Goal: Information Seeking & Learning: Learn about a topic

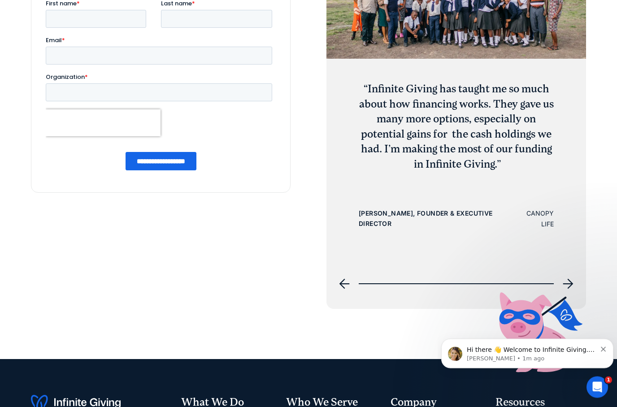
scroll to position [3531, 0]
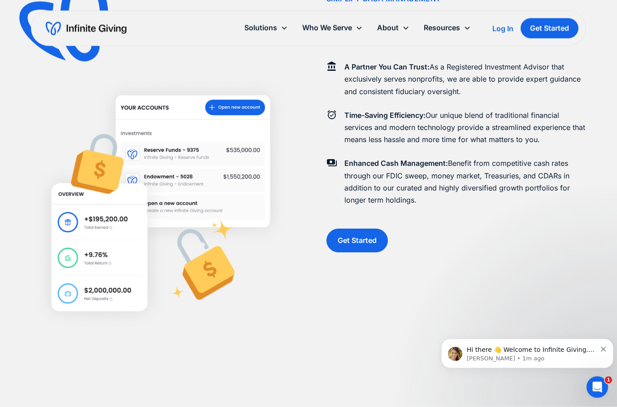
click at [397, 29] on div "About" at bounding box center [388, 28] width 22 height 12
click at [401, 84] on link "Pricing" at bounding box center [395, 81] width 29 height 12
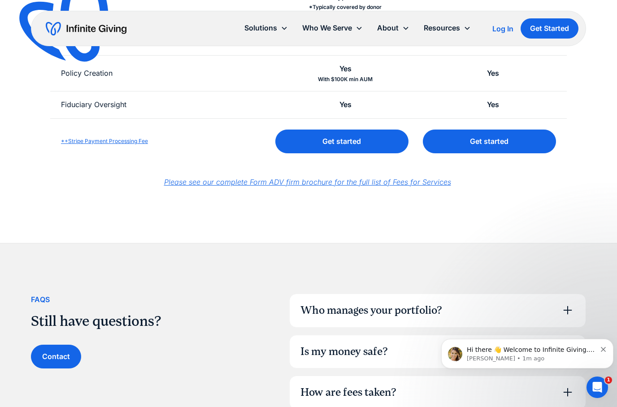
scroll to position [453, 0]
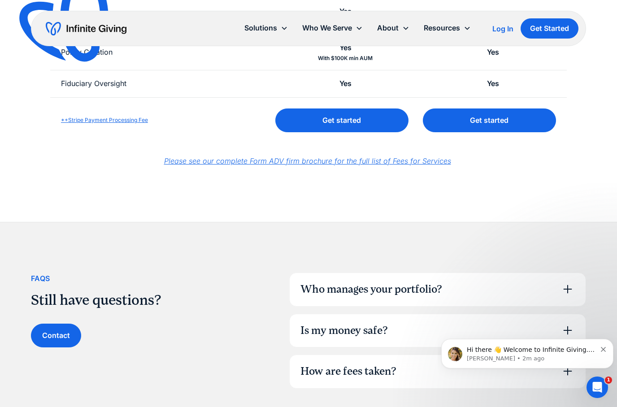
click at [569, 222] on div "FAqs Still have questions? Contact Who manages your portfolio? Our team of inve…" at bounding box center [308, 330] width 555 height 216
click at [569, 293] on div "Who manages your portfolio?" at bounding box center [437, 289] width 296 height 33
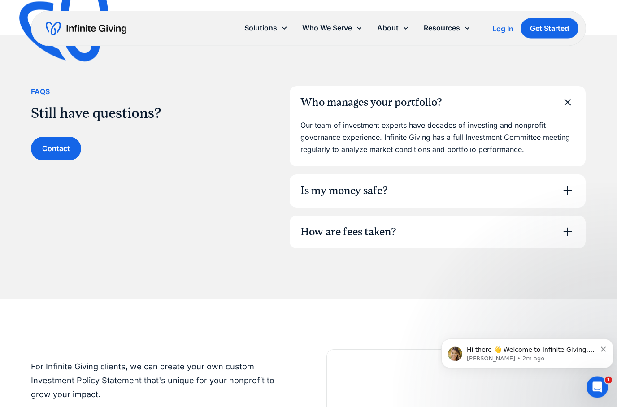
scroll to position [640, 0]
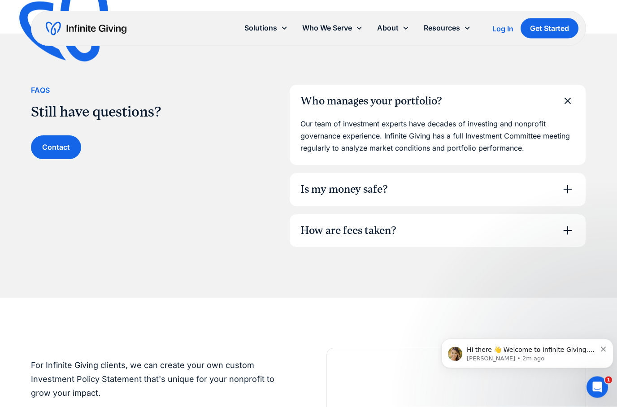
click at [571, 182] on icon at bounding box center [567, 189] width 14 height 14
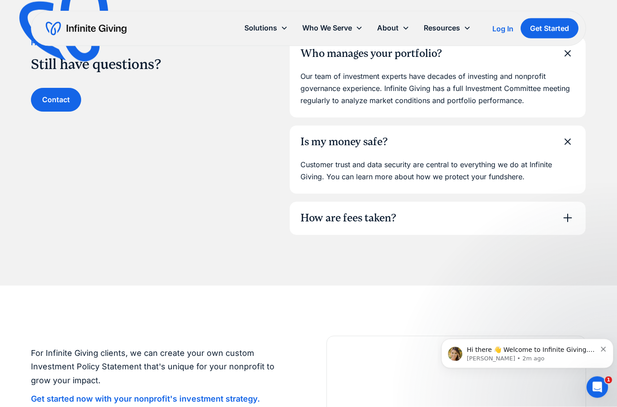
scroll to position [688, 0]
click at [525, 170] on p "Customer trust and data security are central to everything we do at Infinite Gi…" at bounding box center [437, 171] width 274 height 24
click at [568, 217] on icon at bounding box center [567, 218] width 9 height 9
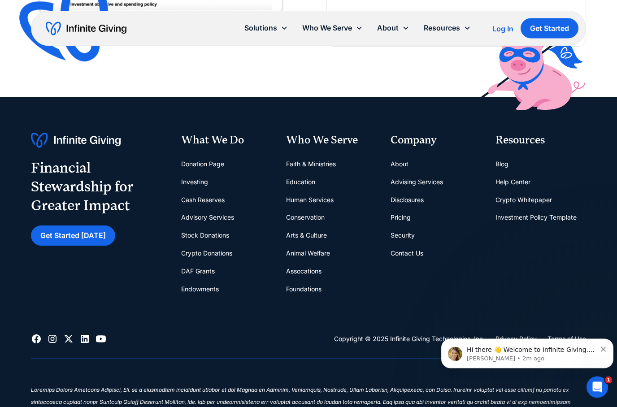
scroll to position [1405, 0]
click at [312, 209] on link "Conservation" at bounding box center [305, 217] width 39 height 18
click at [312, 208] on link "Conservation" at bounding box center [305, 217] width 39 height 18
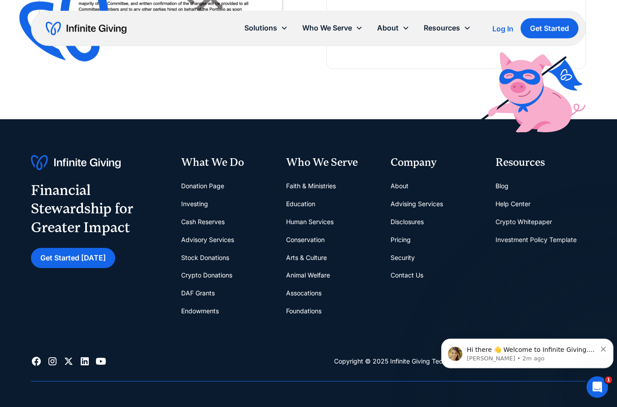
scroll to position [2287, 0]
click at [223, 186] on link "Donation Page" at bounding box center [202, 186] width 43 height 18
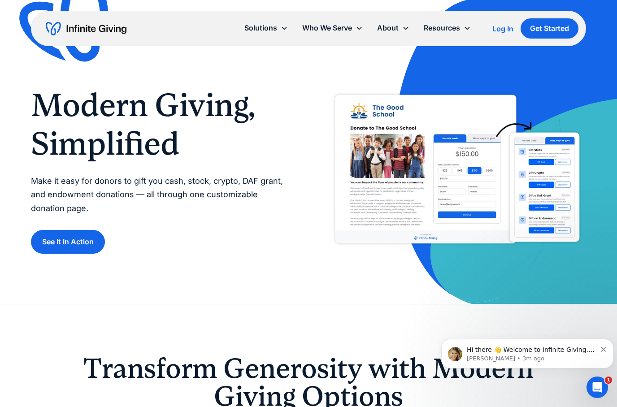
click at [385, 187] on img at bounding box center [455, 169] width 259 height 163
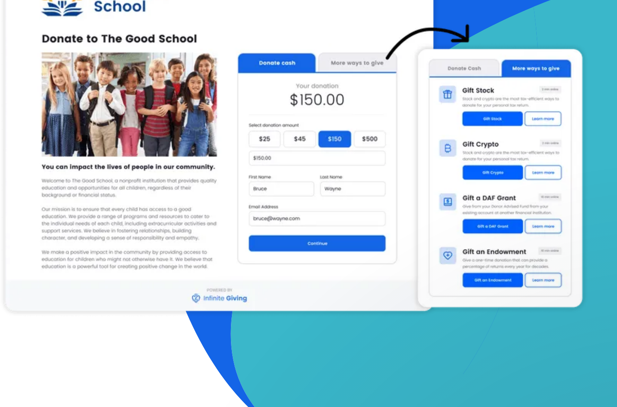
click at [392, 145] on img at bounding box center [504, 152] width 224 height 304
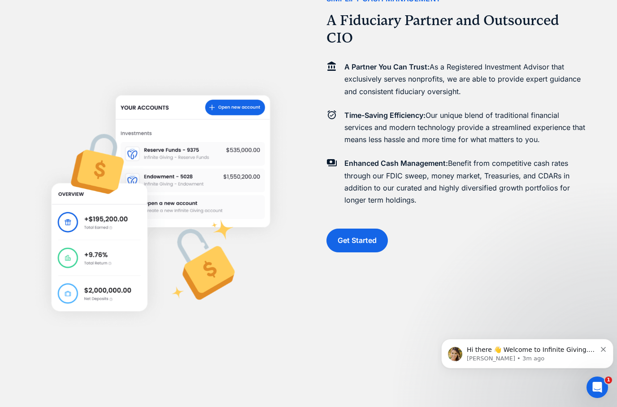
click at [427, 284] on div "simplify CASH MANAGEMENT A Fiduciary Partner and Outsourced CIO A Partner You C…" at bounding box center [455, 122] width 259 height 407
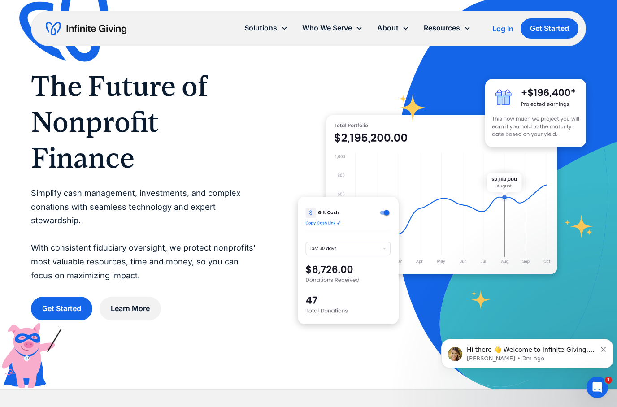
click at [394, 34] on div "About" at bounding box center [388, 28] width 22 height 12
click at [397, 96] on link "Security" at bounding box center [395, 97] width 29 height 12
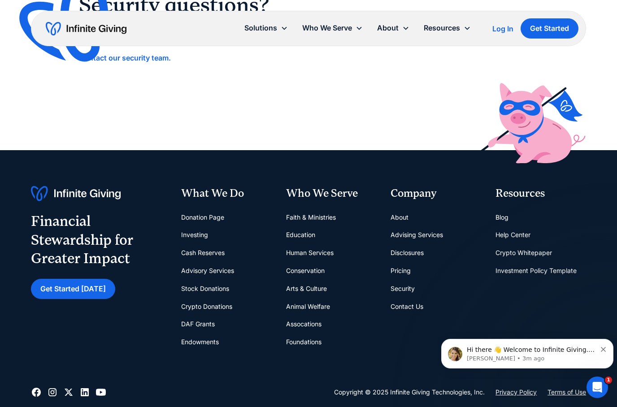
scroll to position [1278, 0]
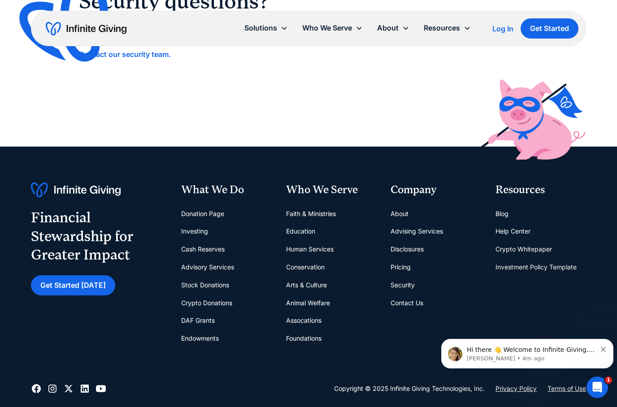
click at [314, 258] on link "Conservation" at bounding box center [305, 267] width 39 height 18
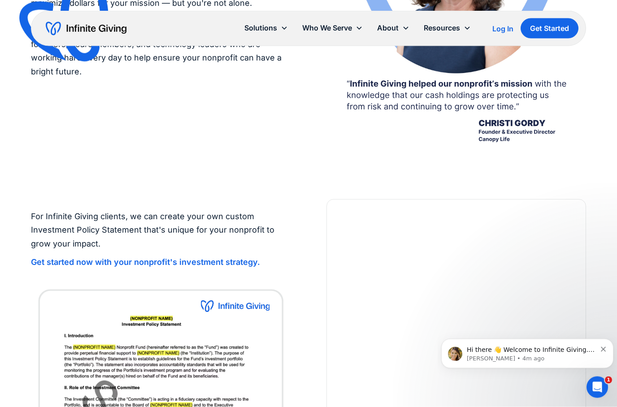
scroll to position [1792, 0]
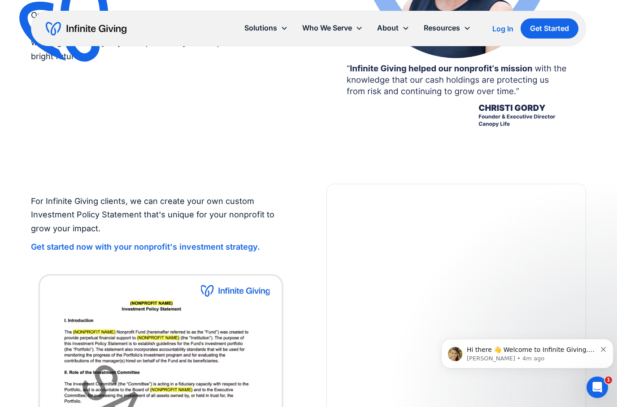
click at [449, 30] on div "Resources" at bounding box center [441, 28] width 36 height 12
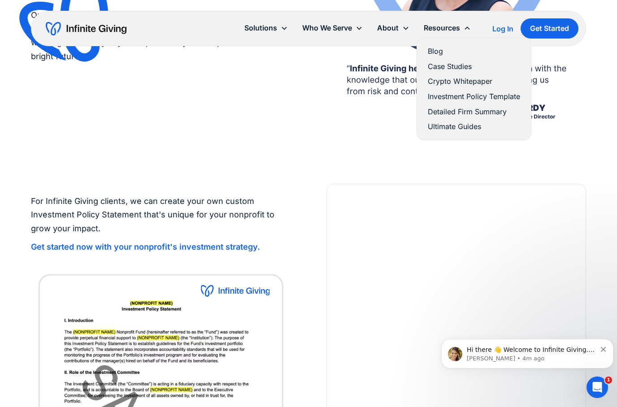
click at [438, 53] on link "Blog" at bounding box center [473, 51] width 92 height 12
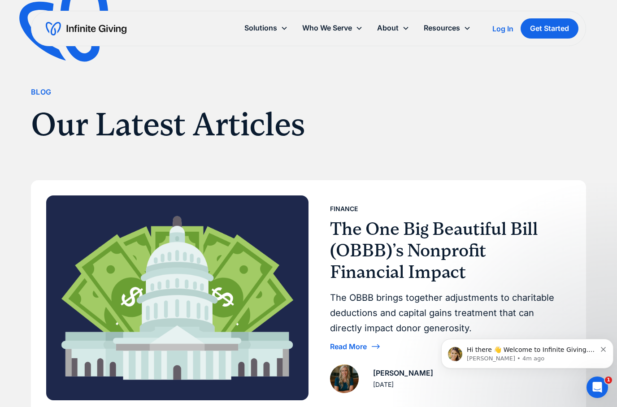
click at [446, 30] on div "Resources" at bounding box center [441, 28] width 36 height 12
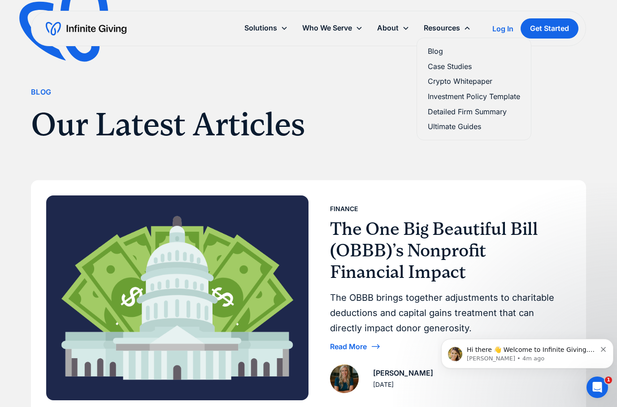
click at [464, 68] on link "Case Studies" at bounding box center [473, 66] width 92 height 12
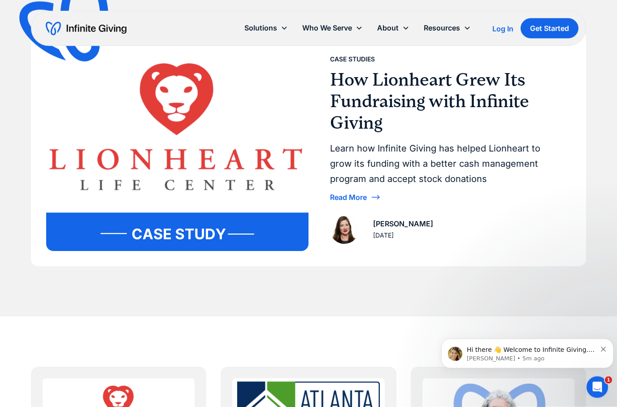
scroll to position [177, 0]
click at [365, 194] on div "Read More" at bounding box center [348, 197] width 37 height 7
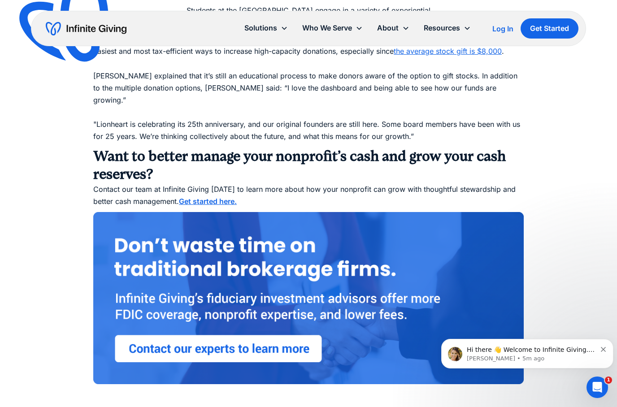
scroll to position [1915, 0]
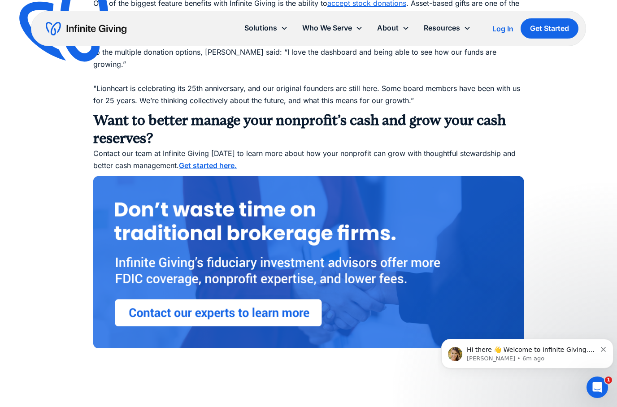
click at [395, 26] on div "About" at bounding box center [388, 28] width 22 height 12
click at [403, 82] on link "Pricing" at bounding box center [395, 81] width 29 height 12
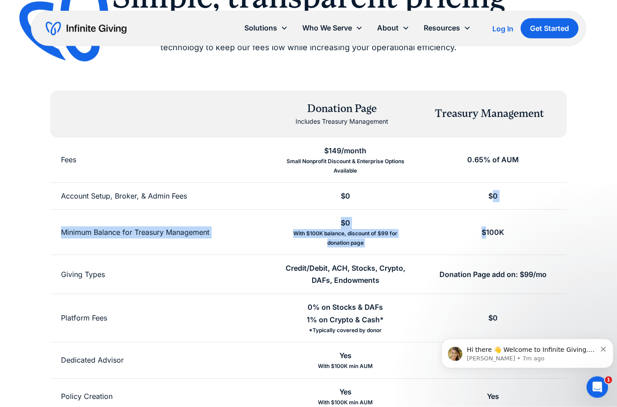
click at [572, 213] on div "Simple, transparent pricing Don't pay hefty fees that could have gone to your m…" at bounding box center [308, 232] width 555 height 509
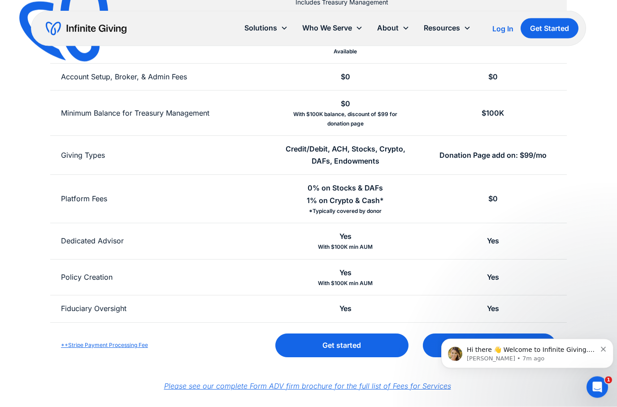
scroll to position [228, 0]
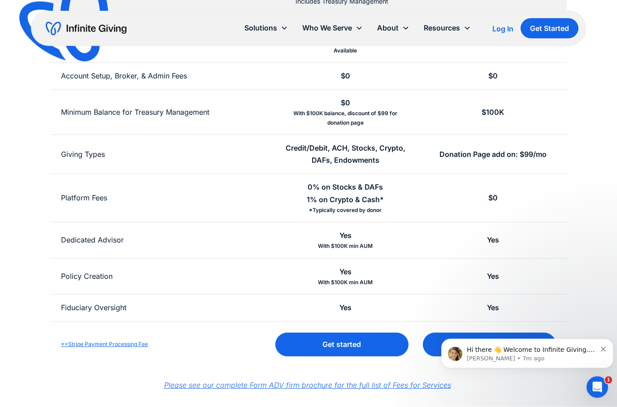
click at [318, 375] on p "Please see our complete Form ADV firm brochure for the full list of Fees for Se…" at bounding box center [308, 379] width 421 height 24
click at [317, 381] on em "Please see our complete Form ADV firm brochure for the full list of Fees for Se…" at bounding box center [307, 385] width 287 height 9
